Goal: Task Accomplishment & Management: Manage account settings

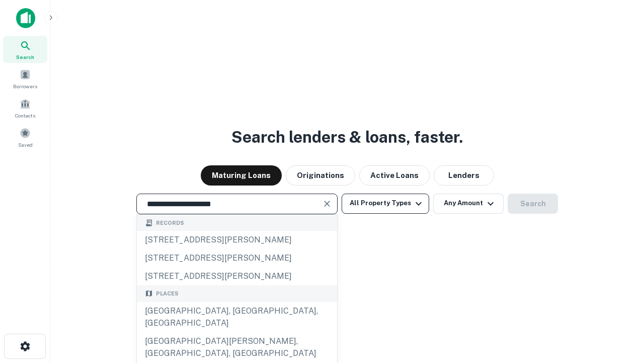
type input "**********"
click at [386, 203] on button "All Property Types" at bounding box center [386, 203] width 88 height 20
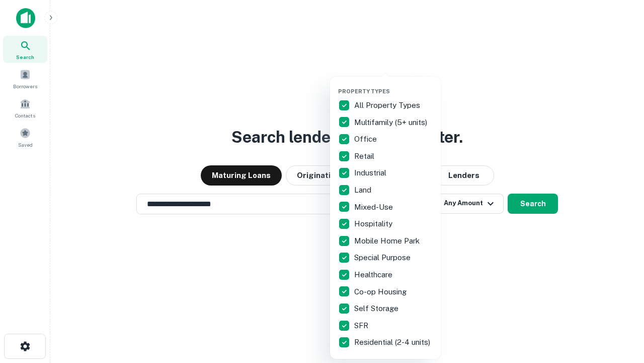
click at [394, 85] on button "button" at bounding box center [393, 85] width 111 height 1
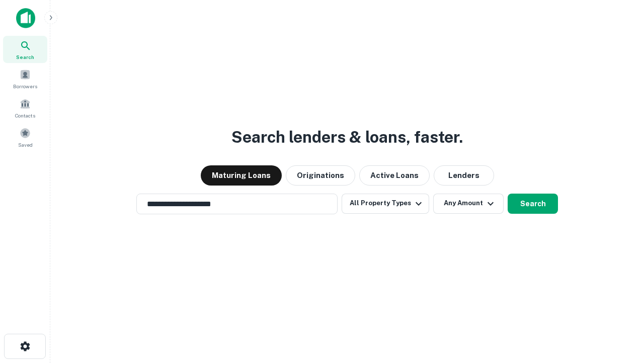
scroll to position [16, 0]
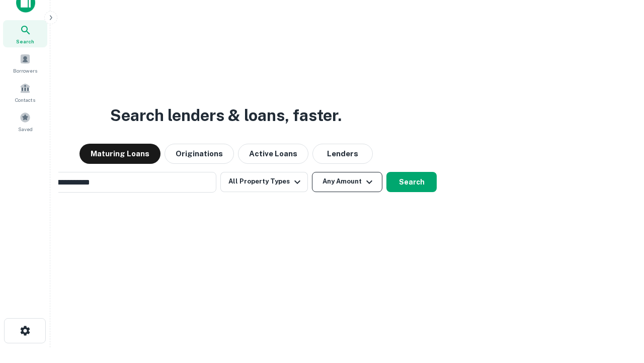
click at [312, 172] on button "Any Amount" at bounding box center [347, 182] width 70 height 20
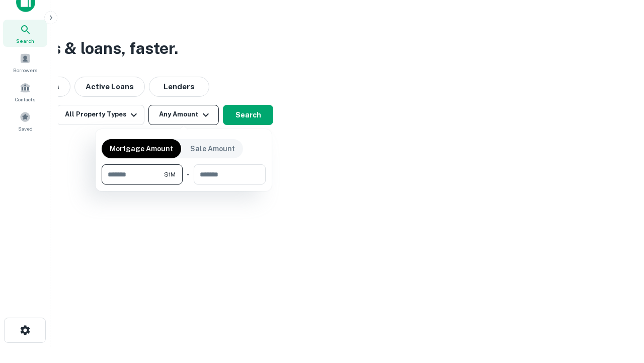
type input "*******"
click at [184, 184] on button "button" at bounding box center [184, 184] width 164 height 1
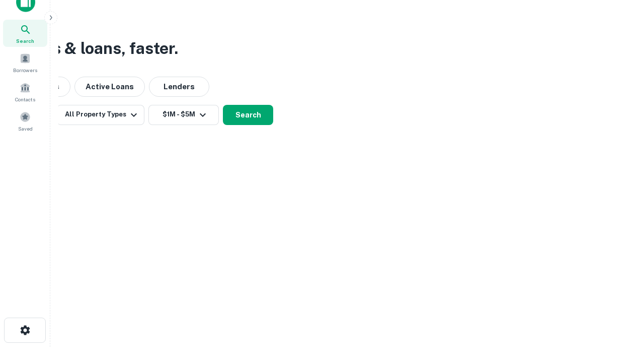
scroll to position [6, 186]
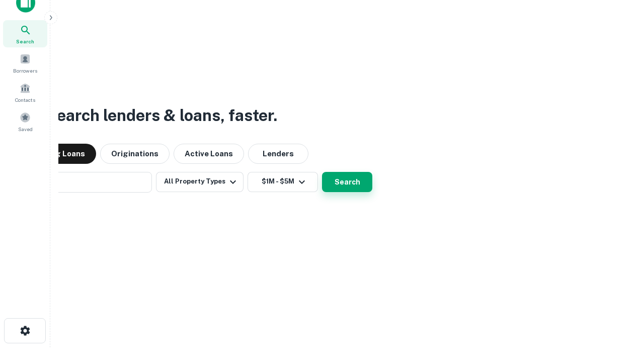
click at [322, 172] on button "Search" at bounding box center [347, 182] width 50 height 20
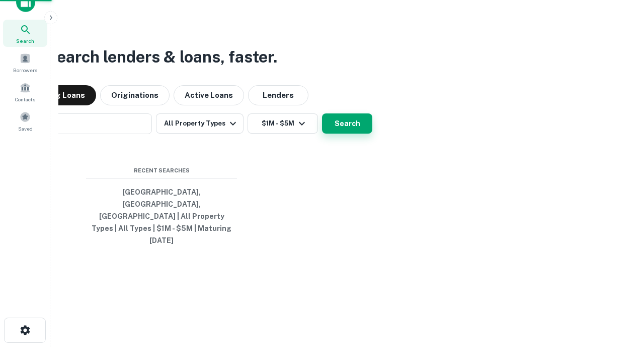
scroll to position [27, 285]
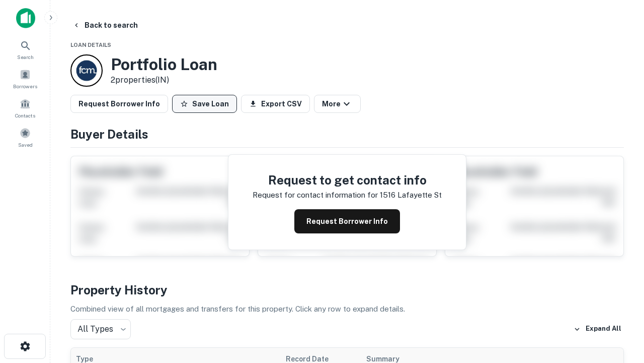
click at [204, 104] on button "Save Loan" at bounding box center [204, 104] width 65 height 18
click at [207, 104] on button "Loan Saved" at bounding box center [206, 104] width 69 height 18
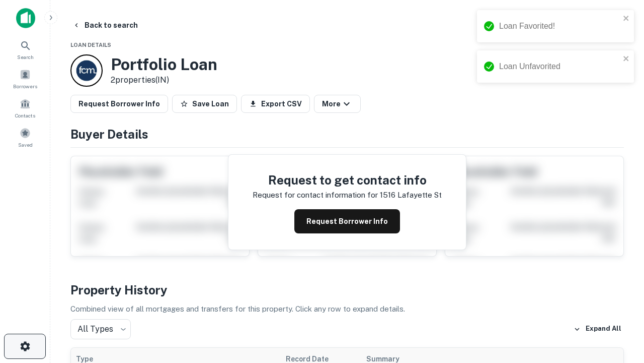
click at [25, 346] on icon "button" at bounding box center [25, 346] width 12 height 12
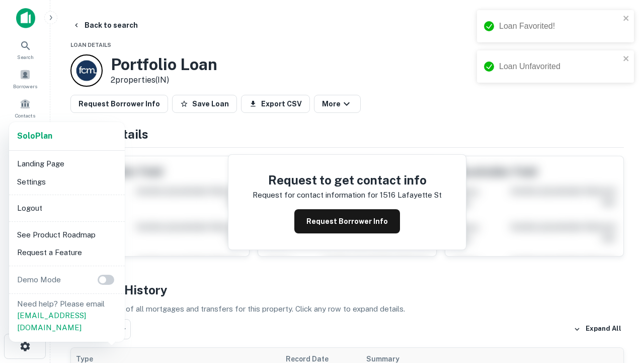
click at [66, 207] on li "Logout" at bounding box center [67, 208] width 108 height 18
